Goal: Information Seeking & Learning: Learn about a topic

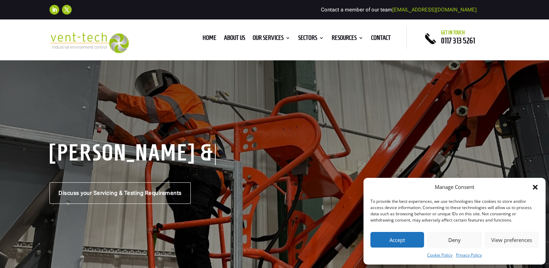
click at [391, 238] on button "Accept" at bounding box center [397, 240] width 54 height 16
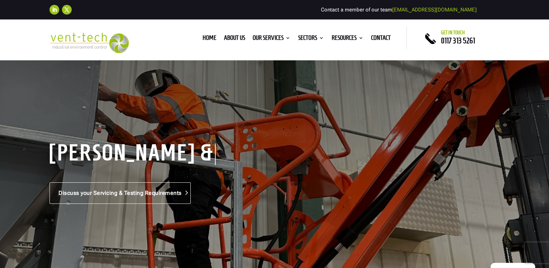
click at [128, 195] on link "Discuss your Servicing & Testing Requirements" at bounding box center [120, 192] width 141 height 21
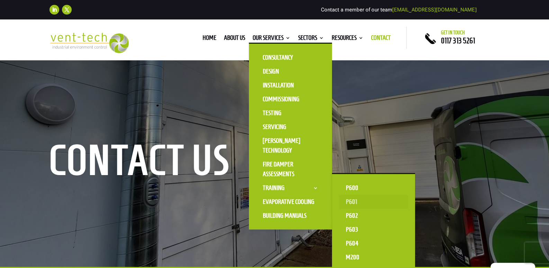
click at [349, 200] on link "P601" at bounding box center [373, 202] width 69 height 14
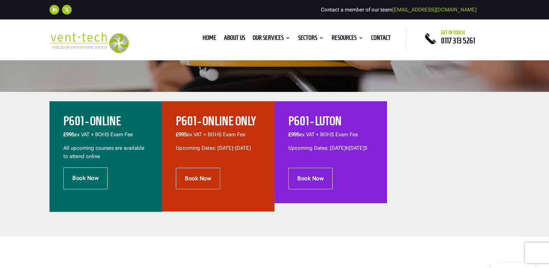
scroll to position [208, 0]
